Goal: Transaction & Acquisition: Purchase product/service

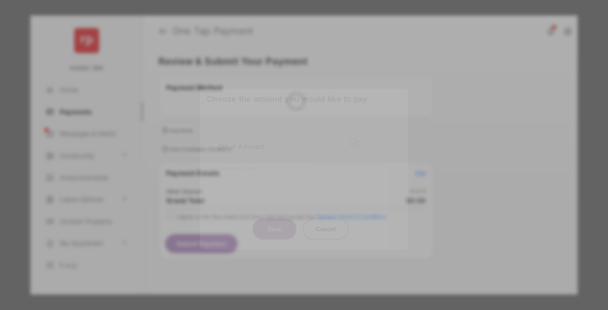
click at [288, 139] on div "Other Amount" at bounding box center [288, 146] width 141 height 15
type input "**"
click at [275, 218] on button "Save" at bounding box center [274, 228] width 43 height 21
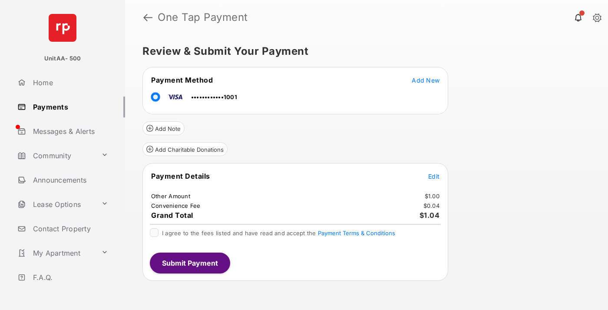
click at [434, 176] on span "Edit" at bounding box center [433, 176] width 11 height 7
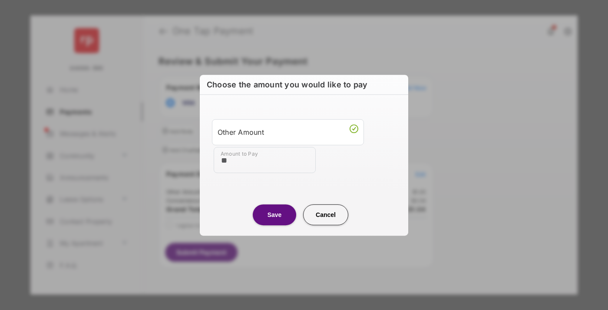
click at [275, 214] on button "Save" at bounding box center [274, 214] width 43 height 21
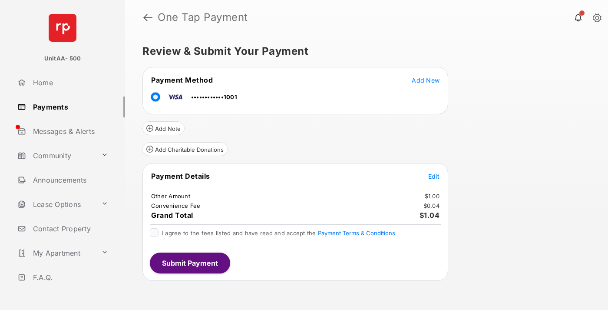
click at [189, 262] on button "Submit Payment" at bounding box center [190, 262] width 80 height 21
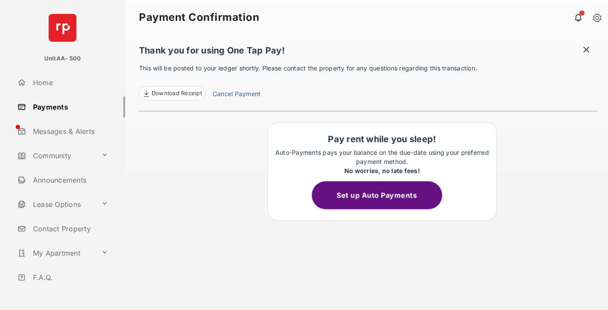
click at [68, 106] on link "Payments" at bounding box center [69, 106] width 111 height 21
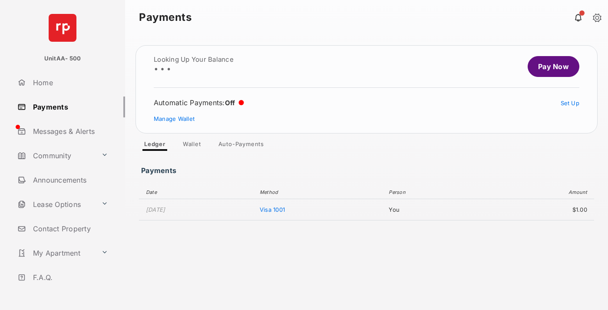
click at [550, 66] on link "Pay Now" at bounding box center [554, 66] width 52 height 21
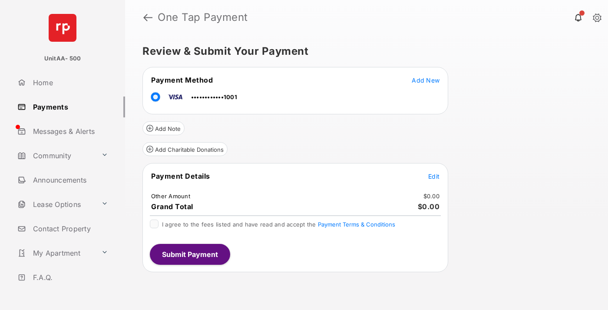
click at [434, 176] on span "Edit" at bounding box center [433, 176] width 11 height 7
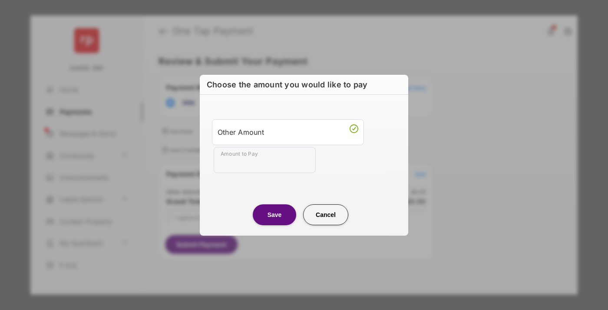
click at [288, 132] on div "Other Amount" at bounding box center [288, 132] width 141 height 15
type input "**"
click at [275, 214] on button "Save" at bounding box center [274, 214] width 43 height 21
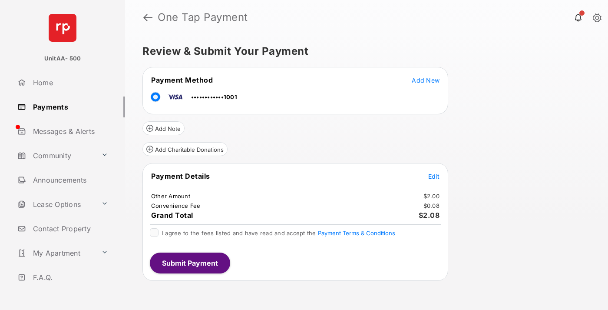
click at [189, 262] on button "Submit Payment" at bounding box center [190, 262] width 80 height 21
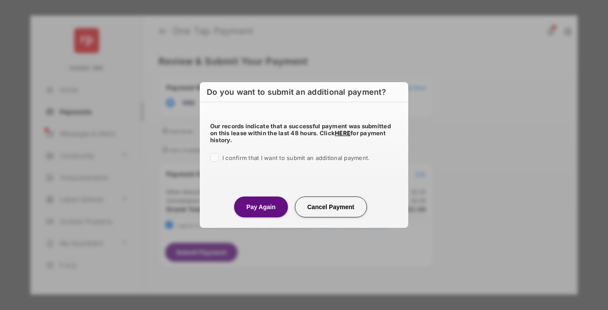
click at [261, 206] on button "Pay Again" at bounding box center [260, 206] width 53 height 21
